Goal: Navigation & Orientation: Find specific page/section

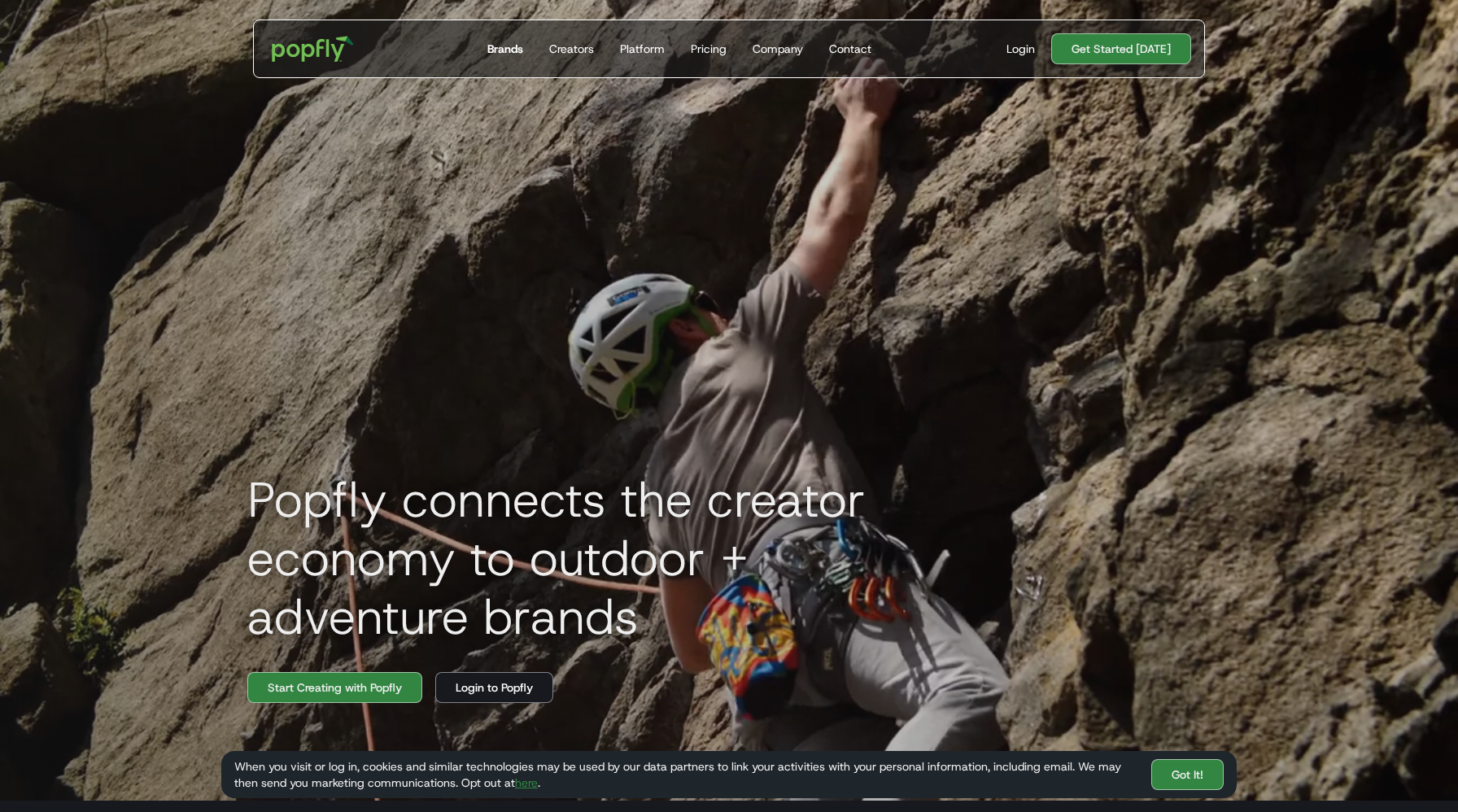
click at [510, 49] on div "Brands" at bounding box center [506, 49] width 36 height 16
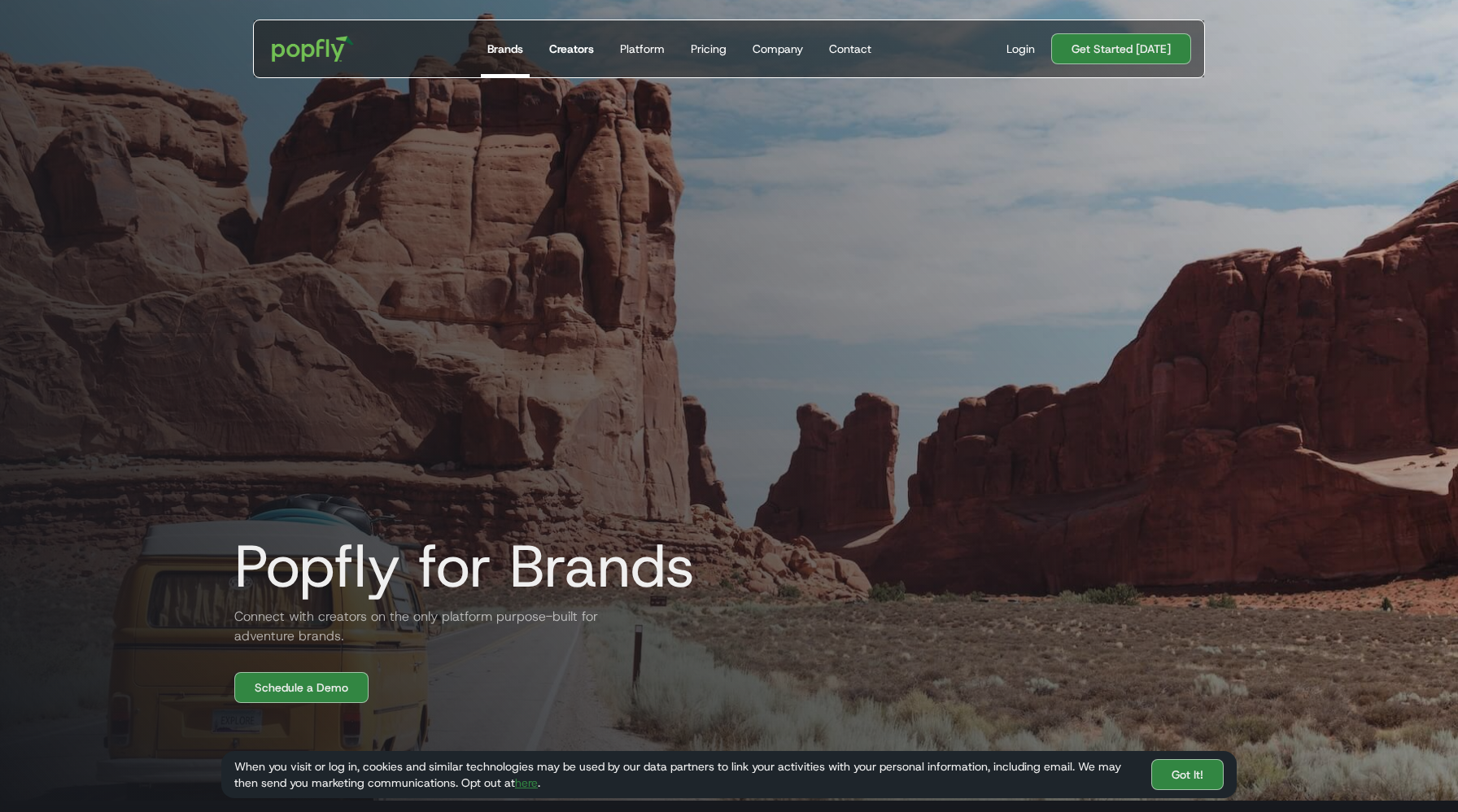
click at [586, 53] on div "Creators" at bounding box center [571, 49] width 44 height 16
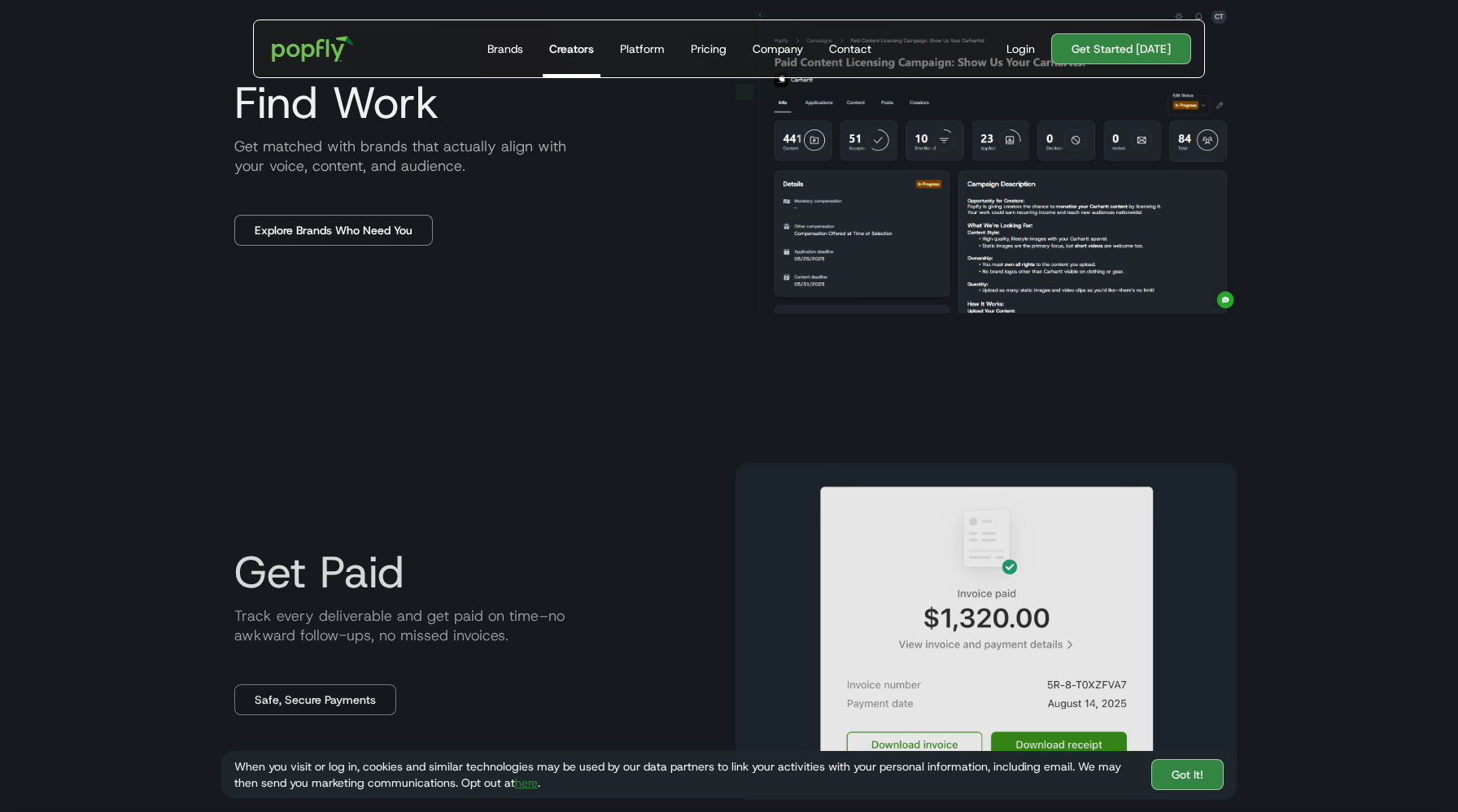
scroll to position [1505, 0]
